Goal: Task Accomplishment & Management: Manage account settings

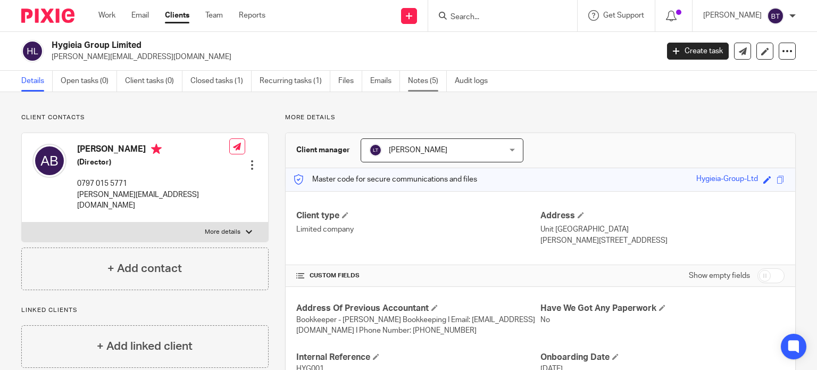
click at [420, 87] on link "Notes (5)" at bounding box center [427, 81] width 39 height 21
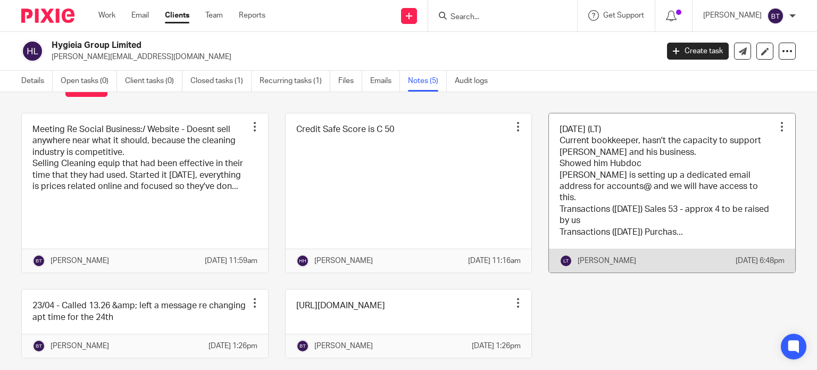
scroll to position [88, 0]
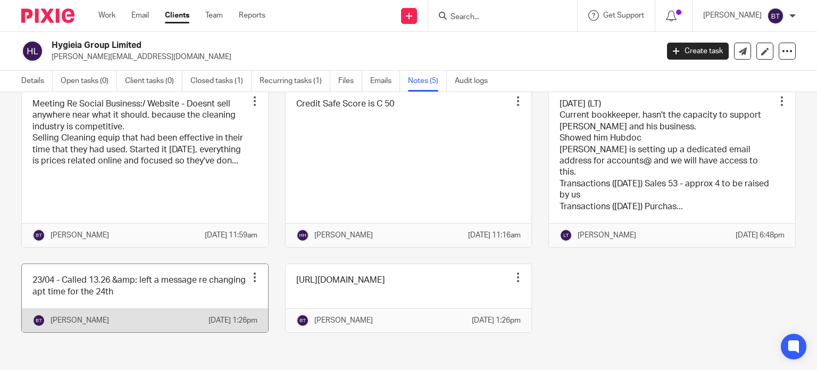
click at [168, 281] on link at bounding box center [145, 298] width 246 height 68
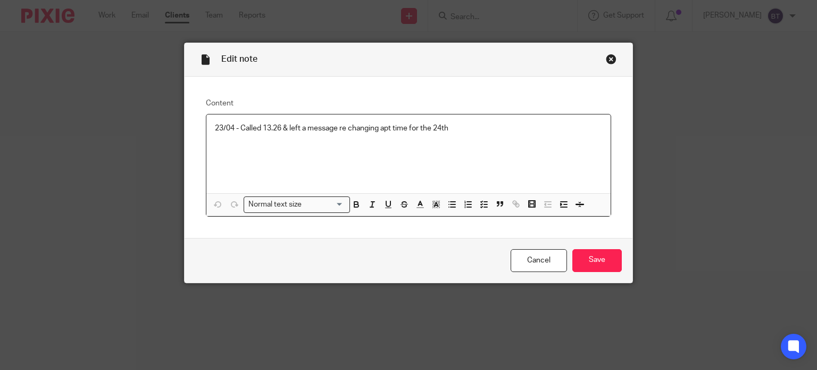
click at [463, 127] on p "23/04 - Called 13.26 & left a message re changing apt time for the 24th" at bounding box center [409, 128] width 388 height 11
